Goal: Ask a question

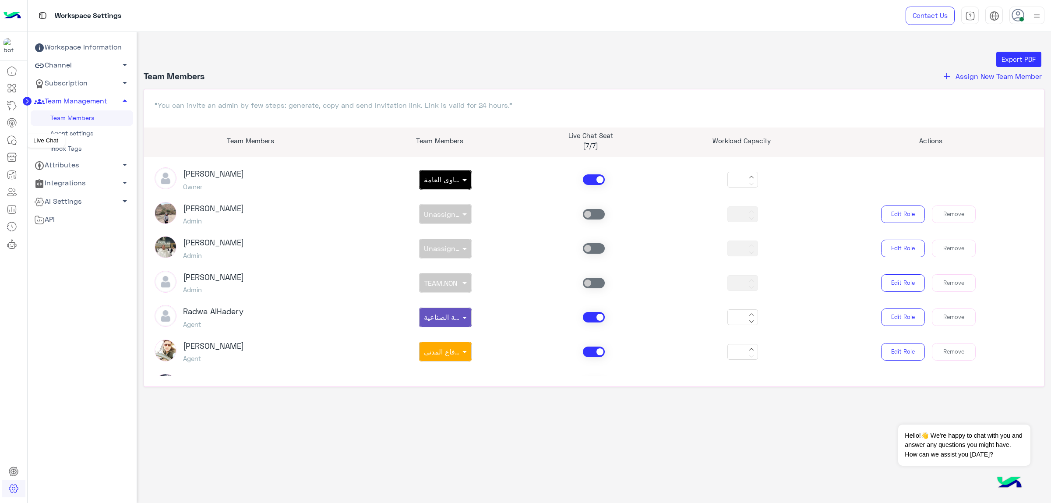
click at [10, 137] on icon at bounding box center [12, 140] width 11 height 11
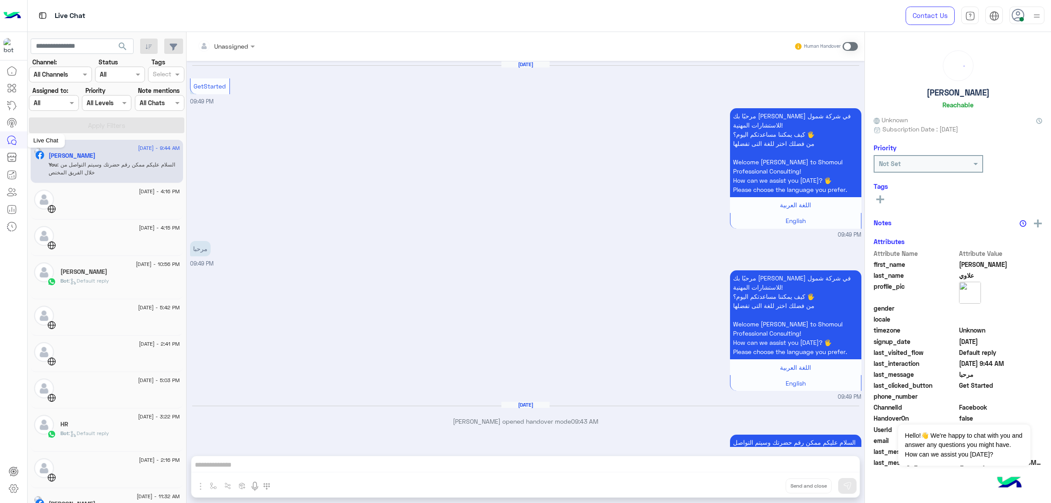
scroll to position [69, 0]
